Goal: Task Accomplishment & Management: Complete application form

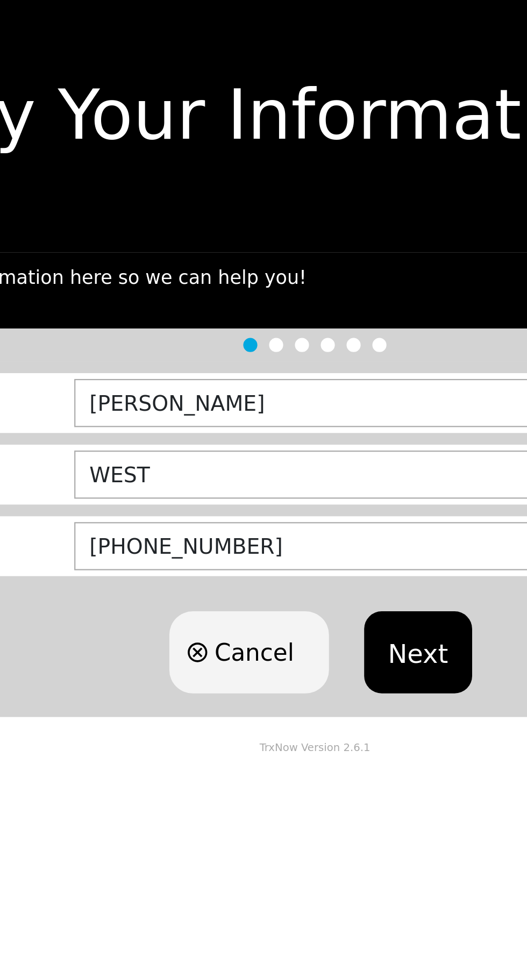
click at [318, 300] on button "Next" at bounding box center [310, 310] width 49 height 38
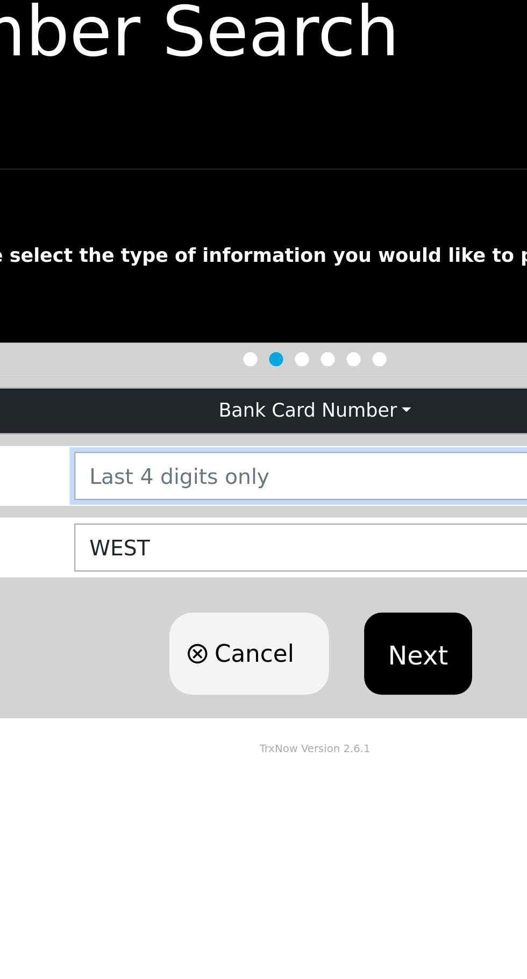
click at [263, 269] on input "number" at bounding box center [333, 267] width 360 height 22
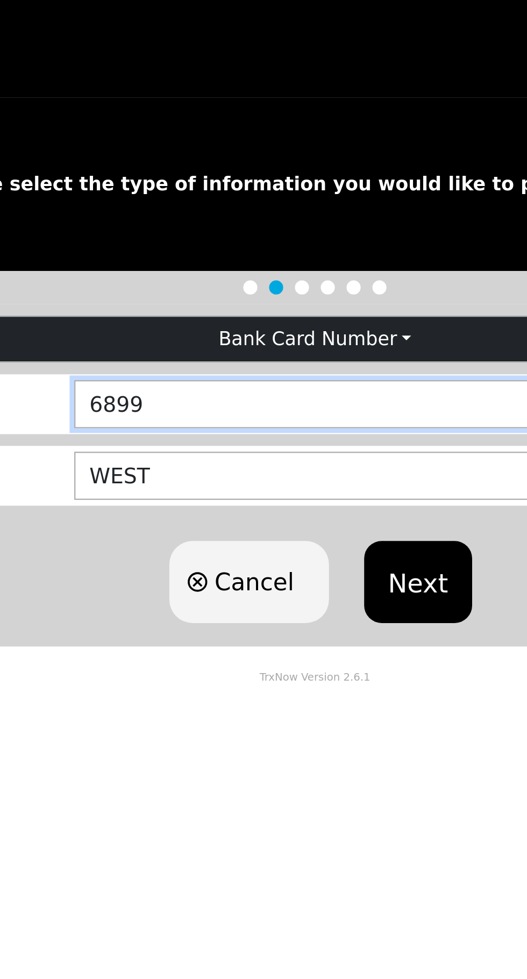
type input "6899"
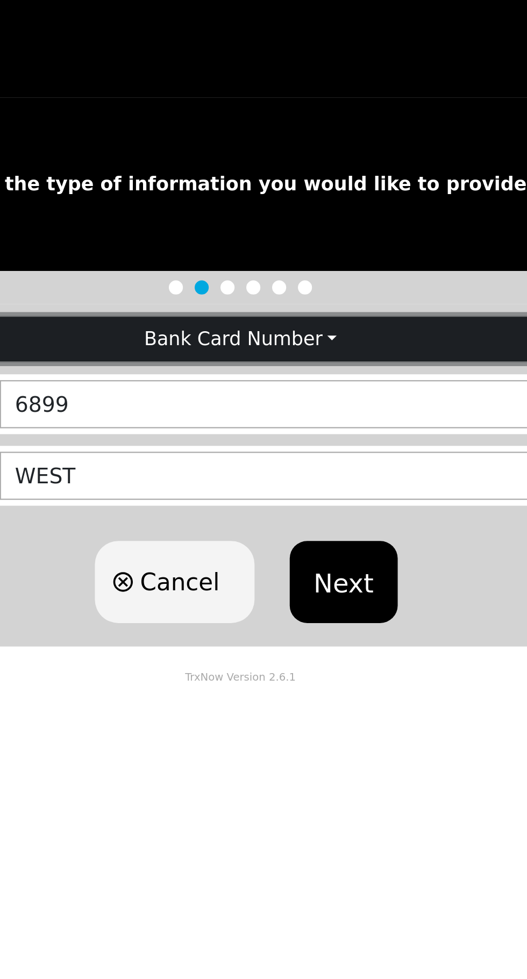
click at [300, 237] on button "Bank Card Number" at bounding box center [264, 237] width 526 height 20
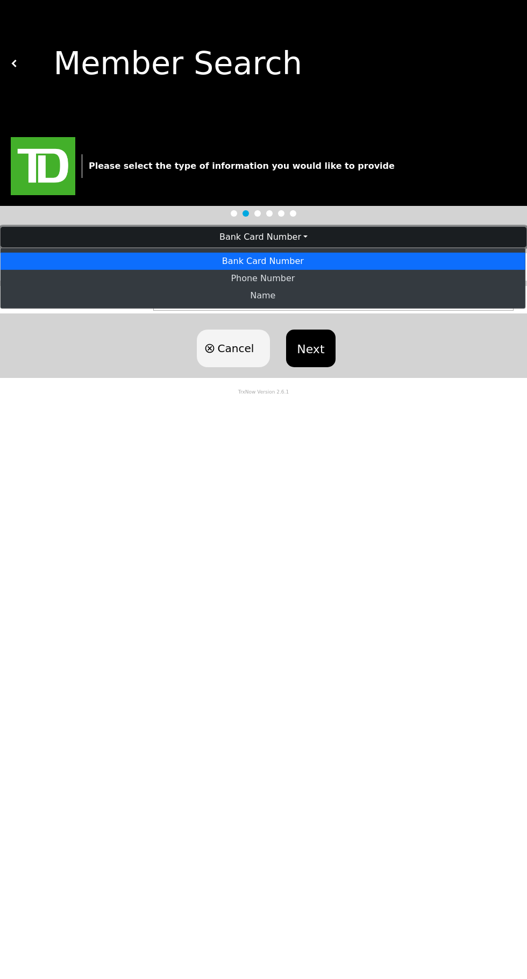
click at [236, 234] on button "Bank Card Number" at bounding box center [264, 237] width 526 height 20
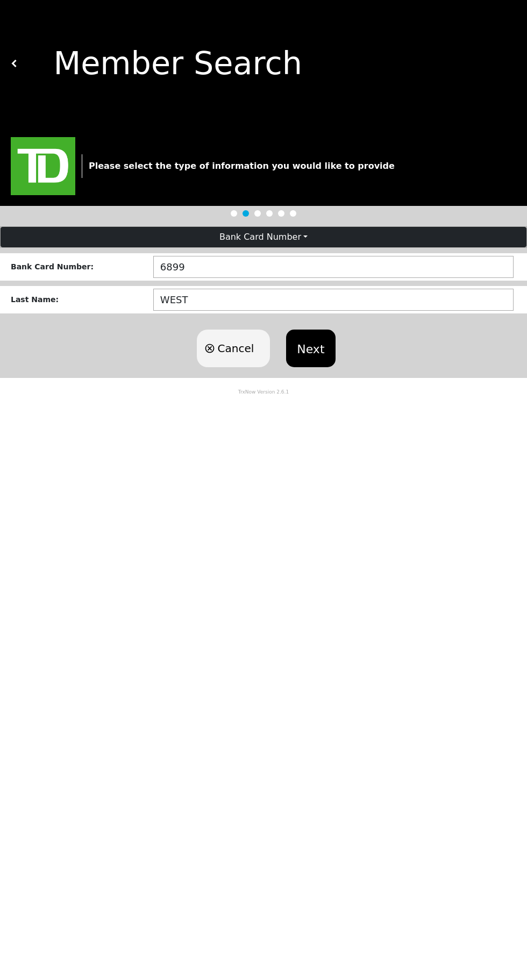
click at [312, 345] on button "Next" at bounding box center [310, 349] width 49 height 38
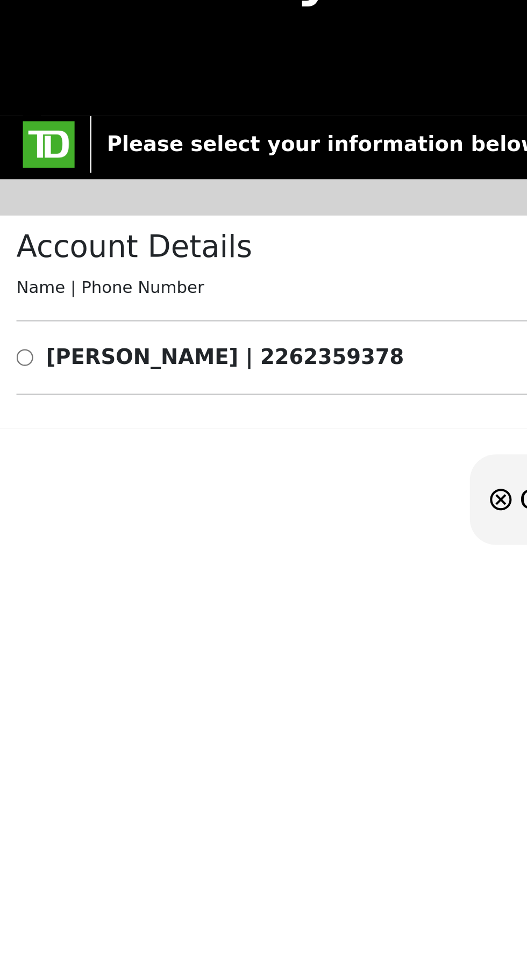
click at [17, 213] on div "Account Details Name | Phone Number BENJAMIN WEST | 2262359378" at bounding box center [263, 212] width 527 height 89
click at [23, 229] on b "BENJAMIN WEST | 2262359378" at bounding box center [94, 227] width 149 height 10
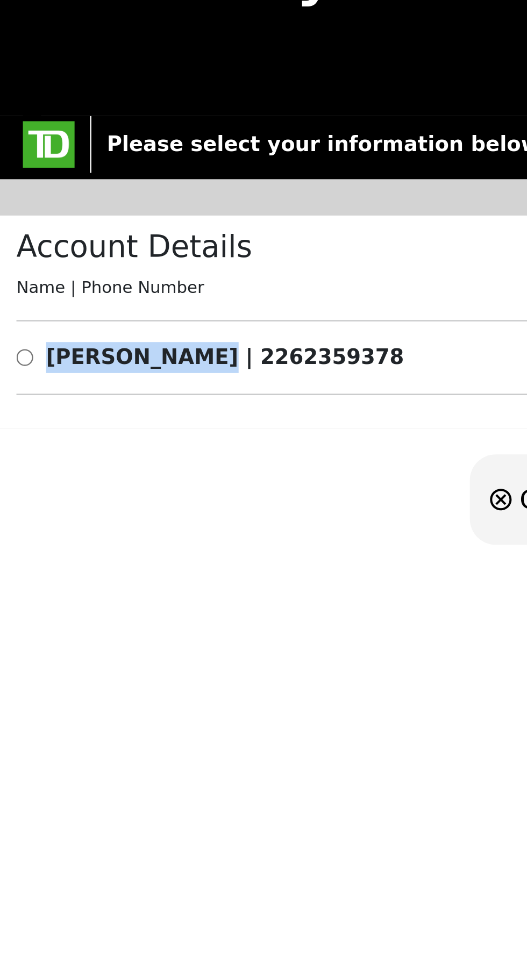
click at [14, 224] on input "radio" at bounding box center [11, 227] width 7 height 13
radio input "true"
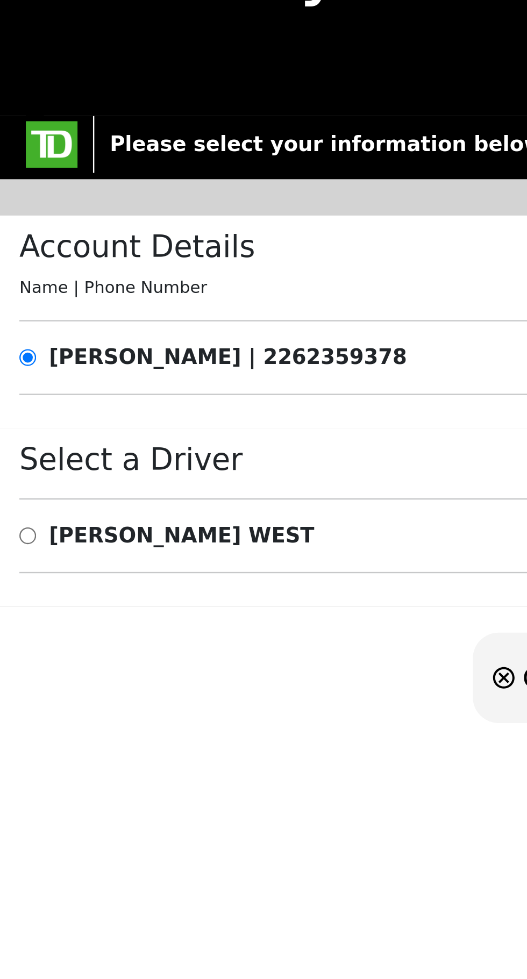
click at [153, 395] on p "TrxNow Version 2.6.1" at bounding box center [263, 399] width 527 height 18
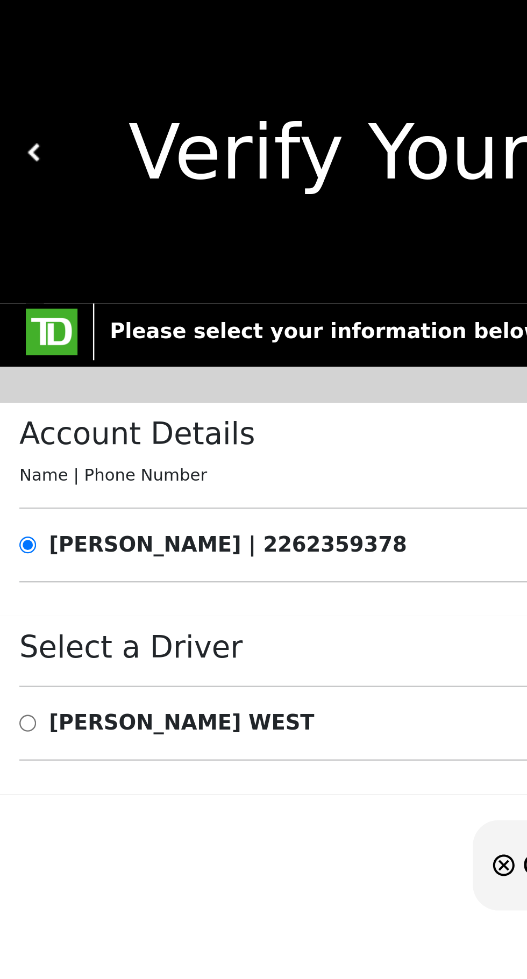
click at [14, 297] on input "radio" at bounding box center [11, 301] width 7 height 13
radio input "true"
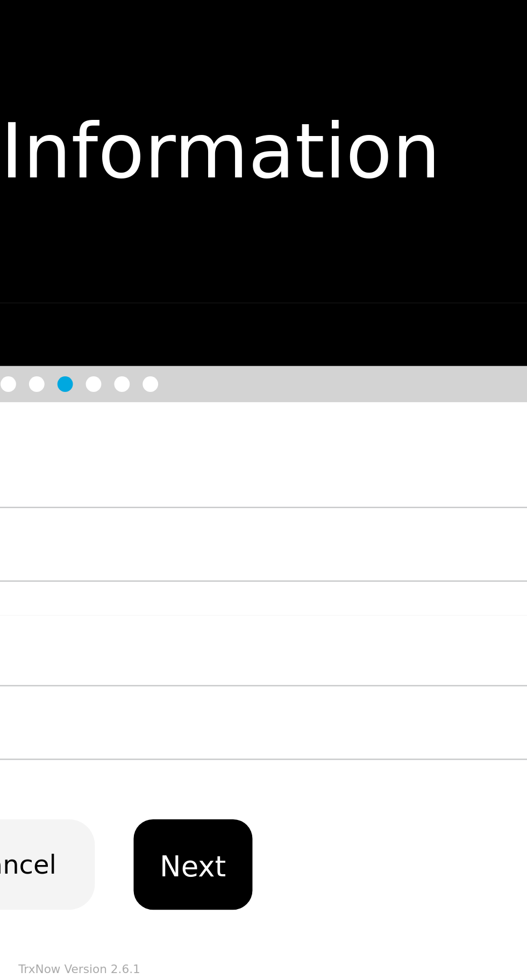
click at [311, 362] on button "Next" at bounding box center [310, 361] width 49 height 38
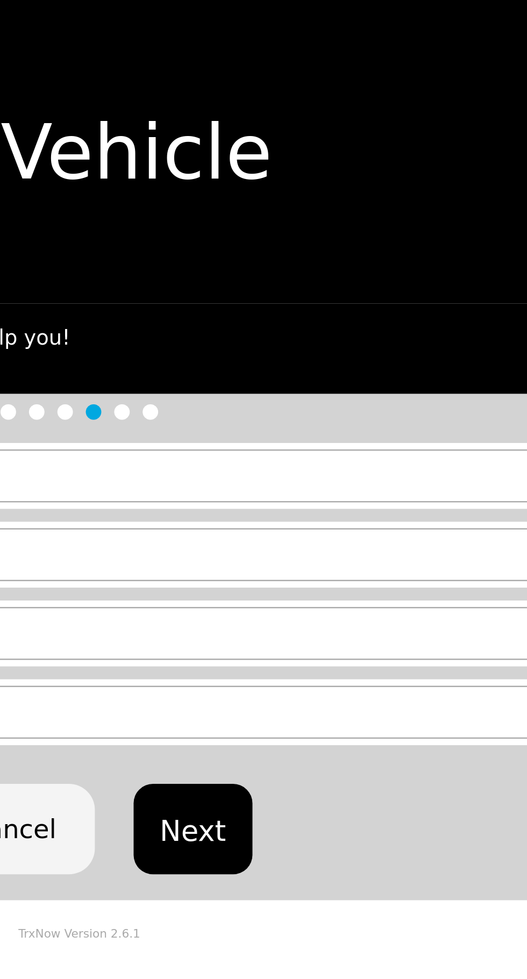
click at [301, 352] on button "Next" at bounding box center [310, 345] width 49 height 38
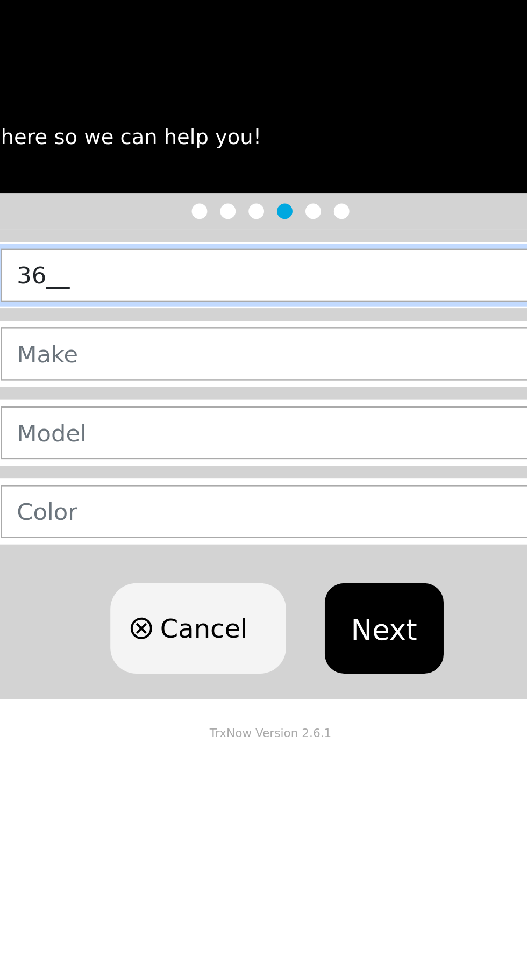
type input "3___"
